Goal: Task Accomplishment & Management: Manage account settings

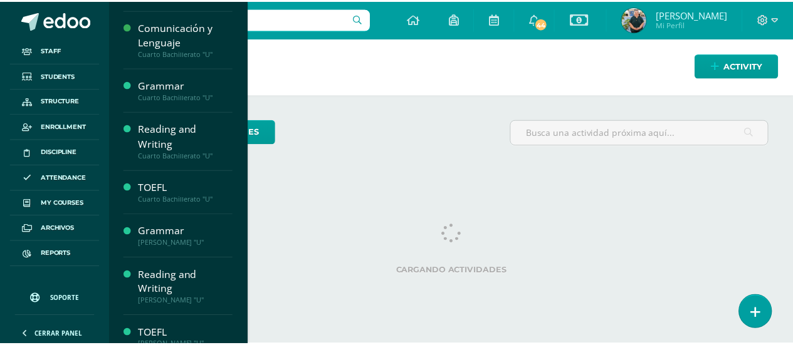
scroll to position [659, 0]
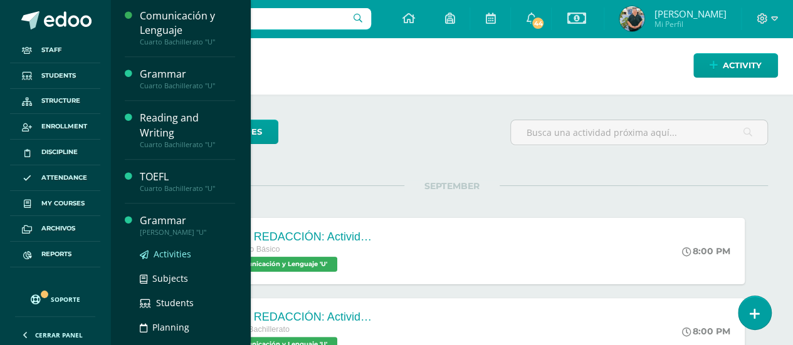
click at [173, 251] on span "Activities" at bounding box center [173, 254] width 38 height 12
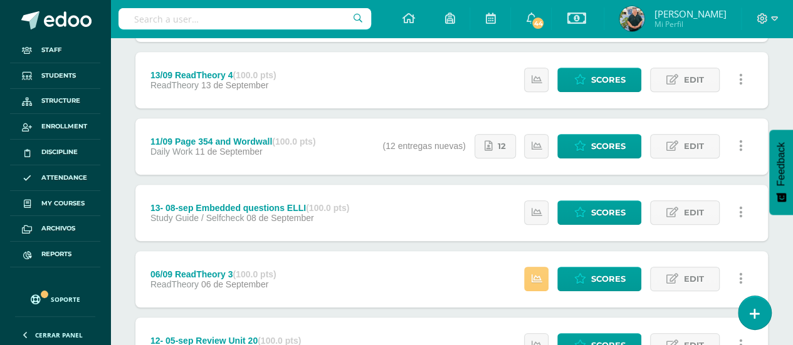
scroll to position [249, 0]
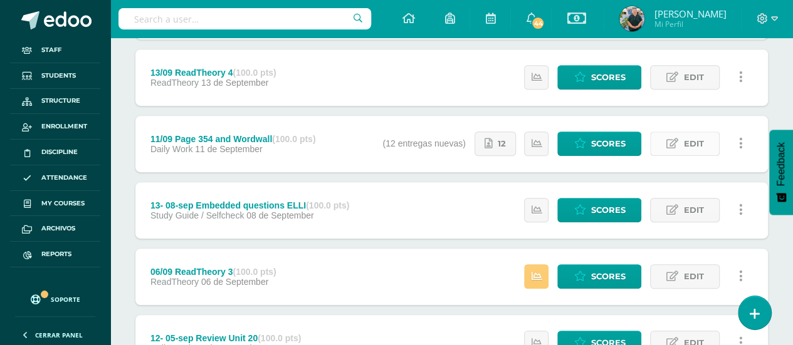
click at [687, 134] on span "Edit" at bounding box center [693, 143] width 20 height 23
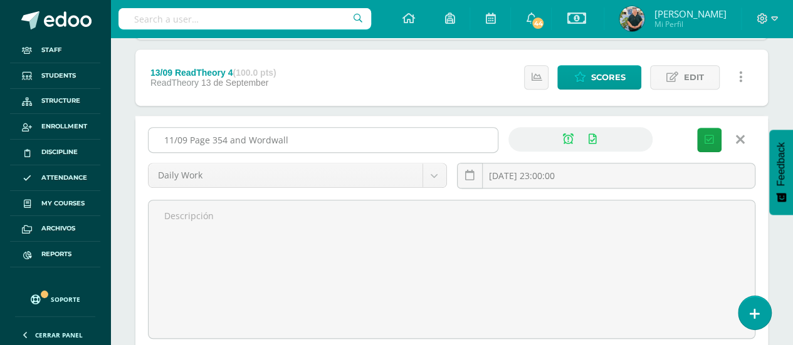
drag, startPoint x: 229, startPoint y: 136, endPoint x: 306, endPoint y: 142, distance: 76.7
click at [306, 142] on input "11/09 Page 354 and Wordwall" at bounding box center [323, 140] width 349 height 24
type input "11/09 Page 354"
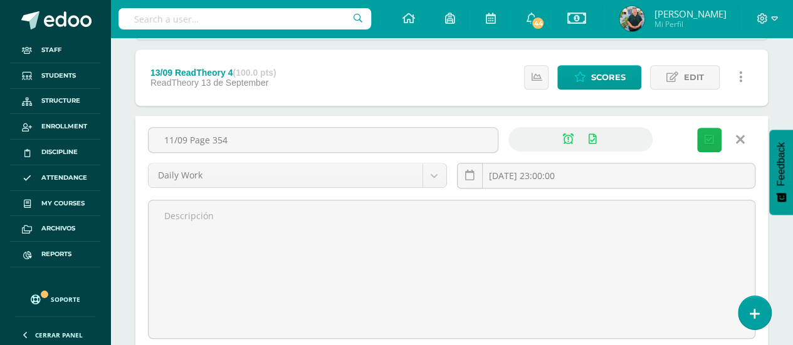
click at [715, 132] on button "Save" at bounding box center [709, 140] width 24 height 24
